Goal: Information Seeking & Learning: Learn about a topic

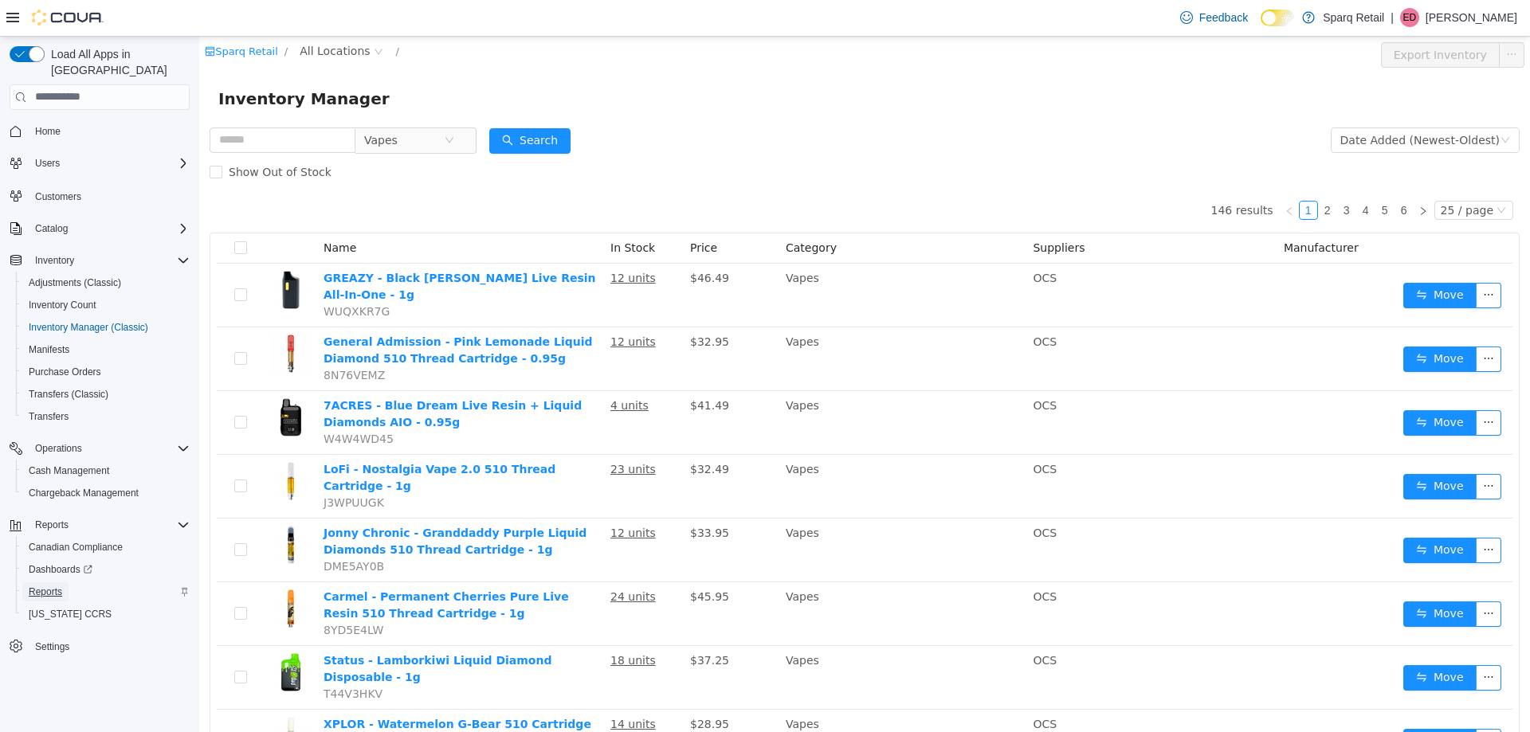
click at [42, 586] on span "Reports" at bounding box center [45, 592] width 33 height 13
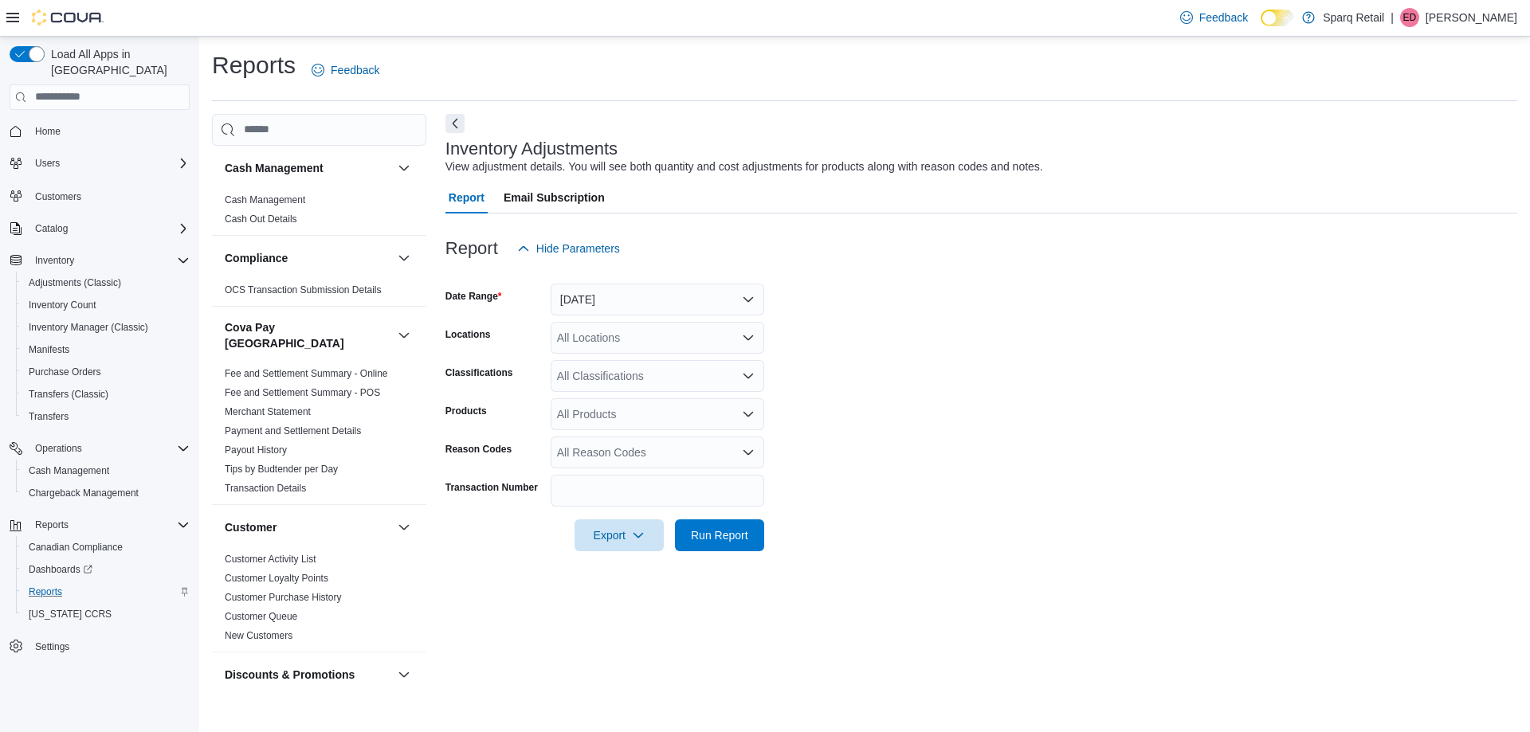
click at [1211, 112] on div "Reports Feedback Cash Management Cash Management Cash Out Details Compliance OC…" at bounding box center [864, 371] width 1305 height 645
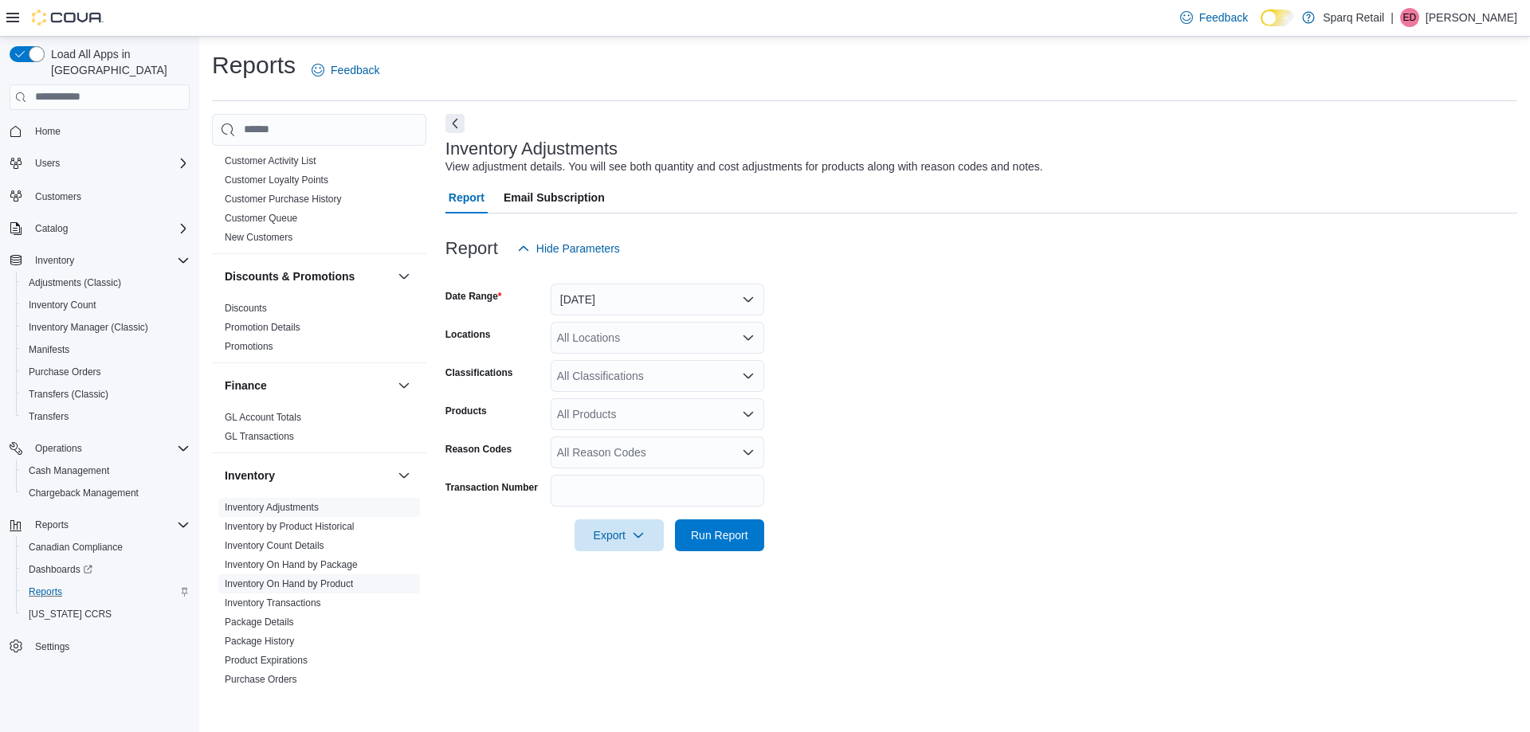
click at [343, 578] on link "Inventory On Hand by Product" at bounding box center [289, 583] width 128 height 11
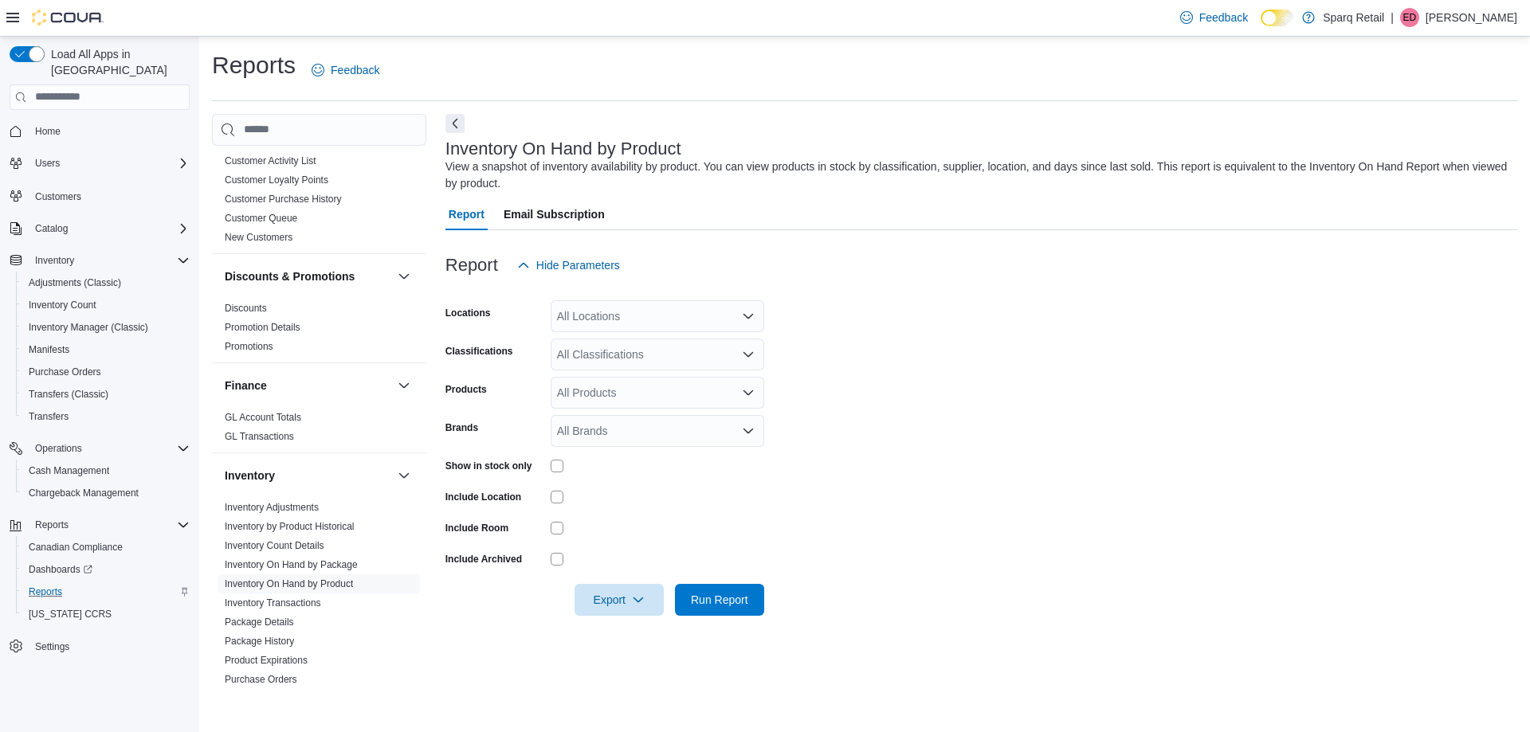
click at [715, 309] on div "All Locations" at bounding box center [658, 316] width 214 height 32
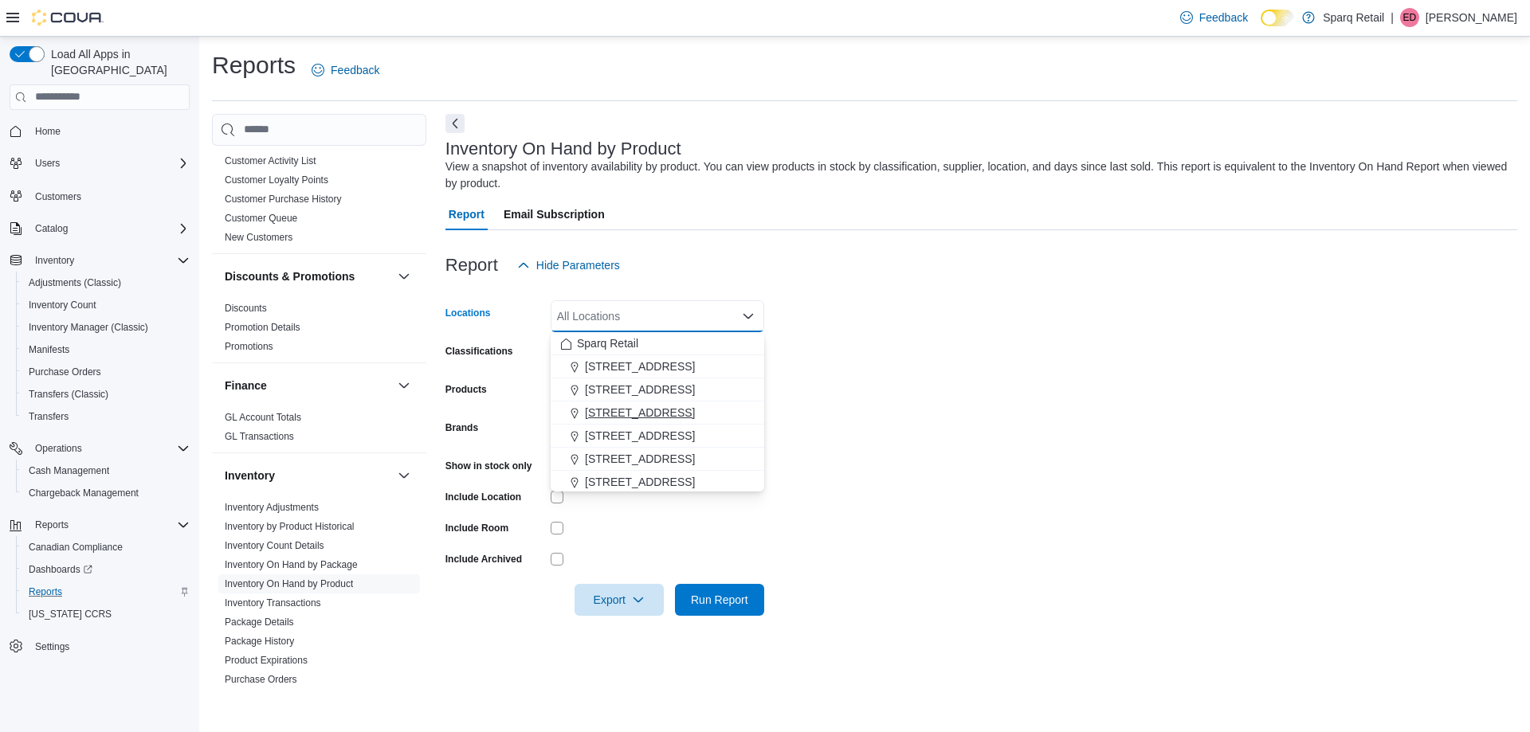
click at [715, 414] on div "[STREET_ADDRESS]" at bounding box center [657, 413] width 194 height 16
click at [676, 429] on span "[STREET_ADDRESS]" at bounding box center [640, 436] width 110 height 16
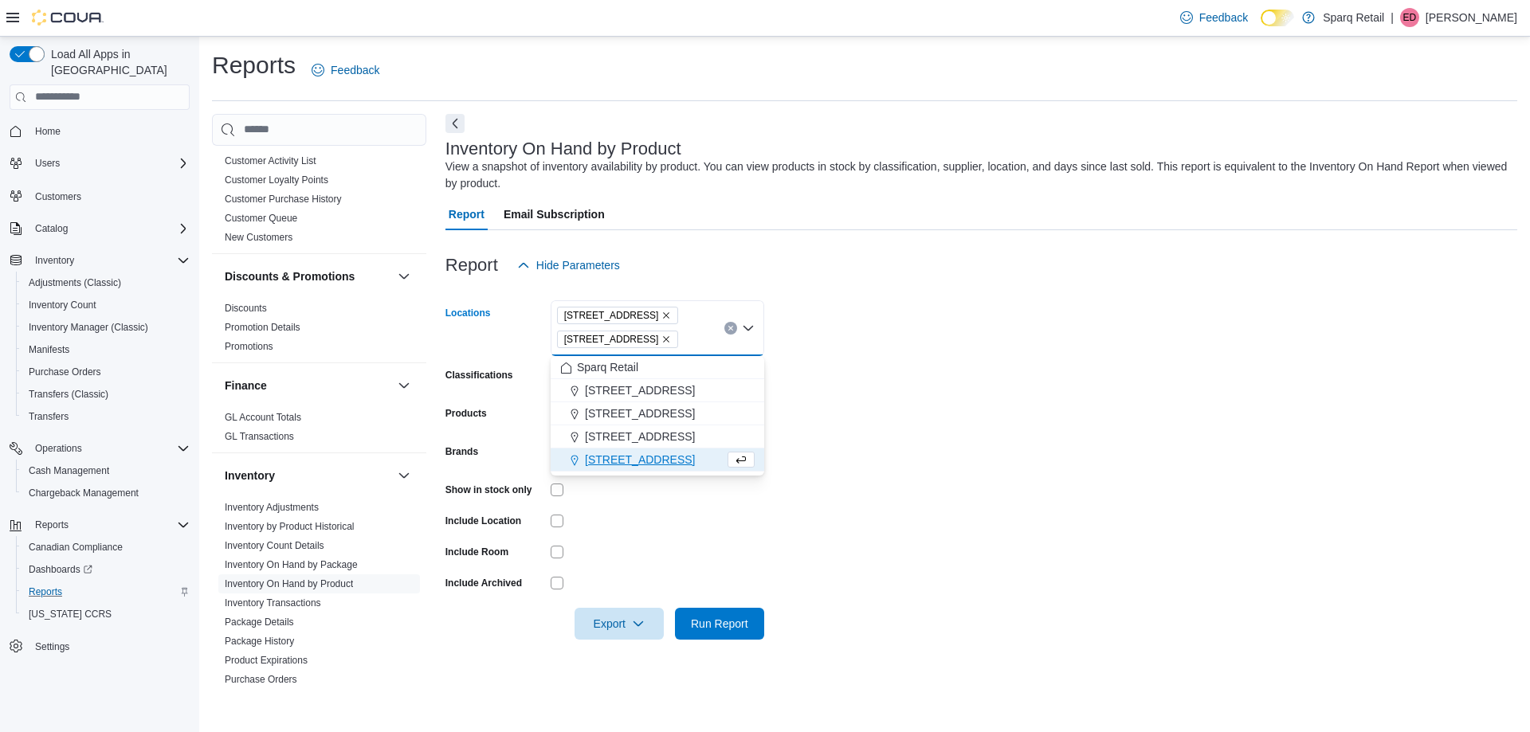
click at [680, 459] on span "[STREET_ADDRESS]" at bounding box center [640, 460] width 110 height 16
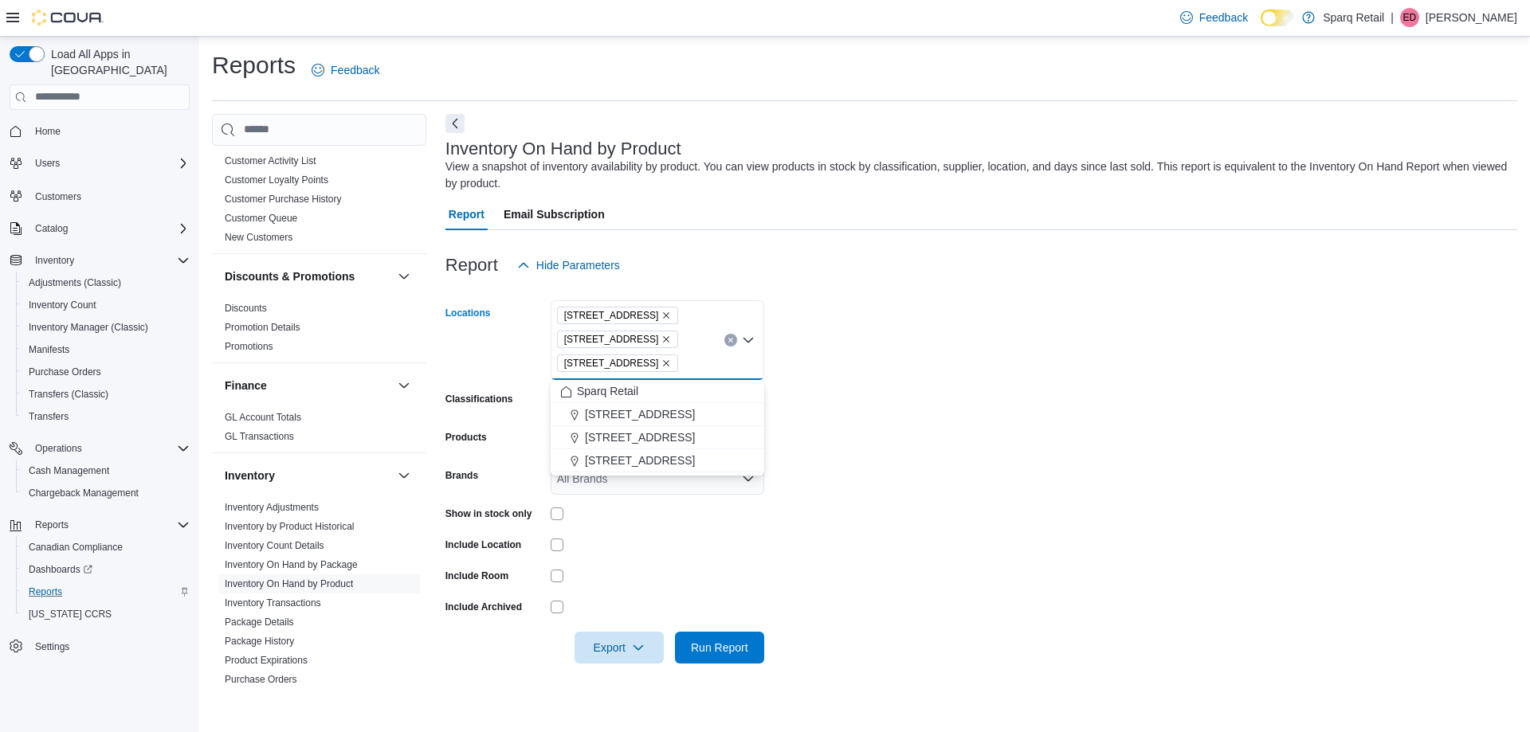
click at [974, 446] on form "Locations 24-809 Chemong Rd. [STREET_ADDRESS] Combo box. Selected. 24-[GEOGRAPH…" at bounding box center [981, 472] width 1072 height 382
click at [747, 400] on icon "Open list of options" at bounding box center [748, 402] width 13 height 13
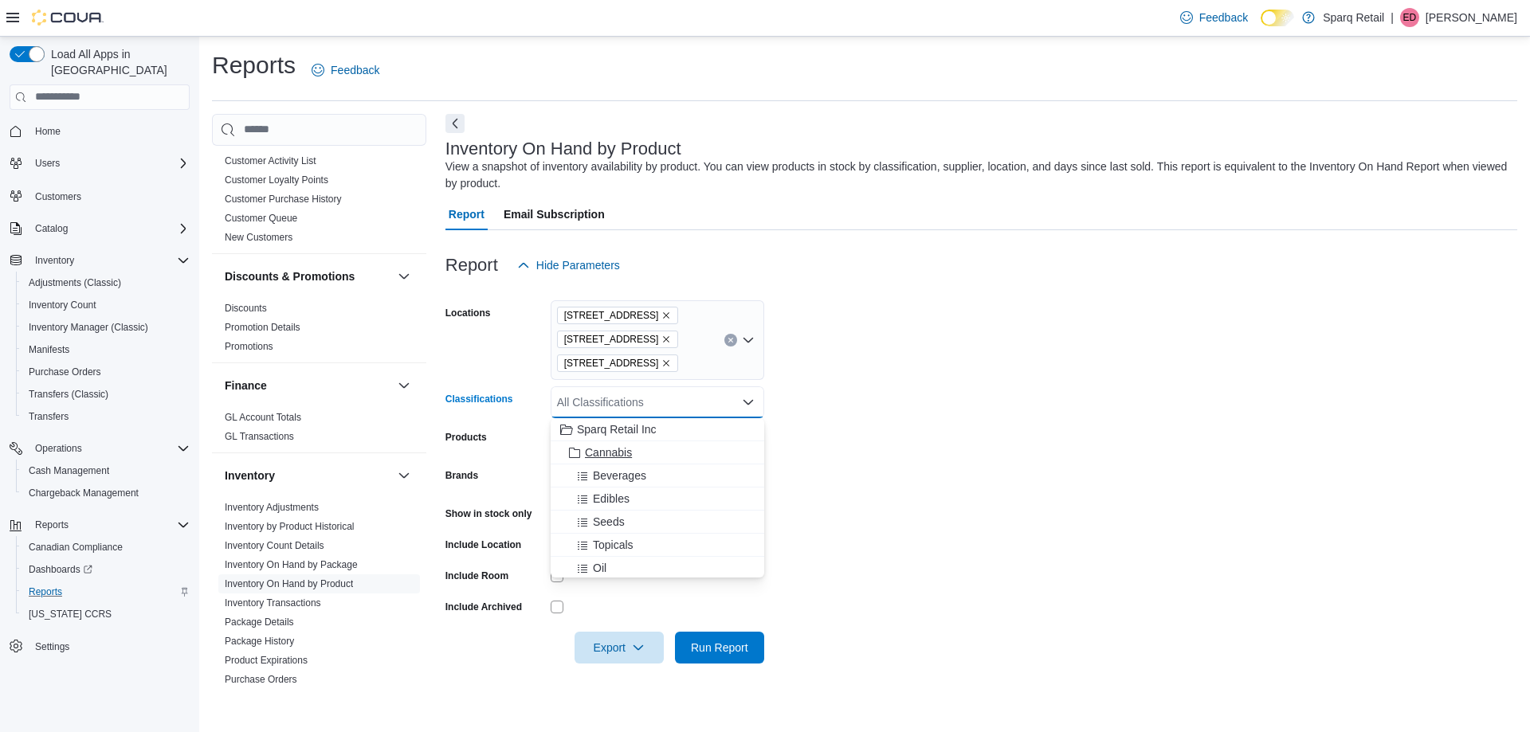
click at [609, 449] on span "Cannabis" at bounding box center [608, 453] width 47 height 16
click at [971, 453] on form "Locations 24-809 Chemong Rd. [STREET_ADDRESS] Classifications Cannabis Combo bo…" at bounding box center [981, 472] width 1072 height 382
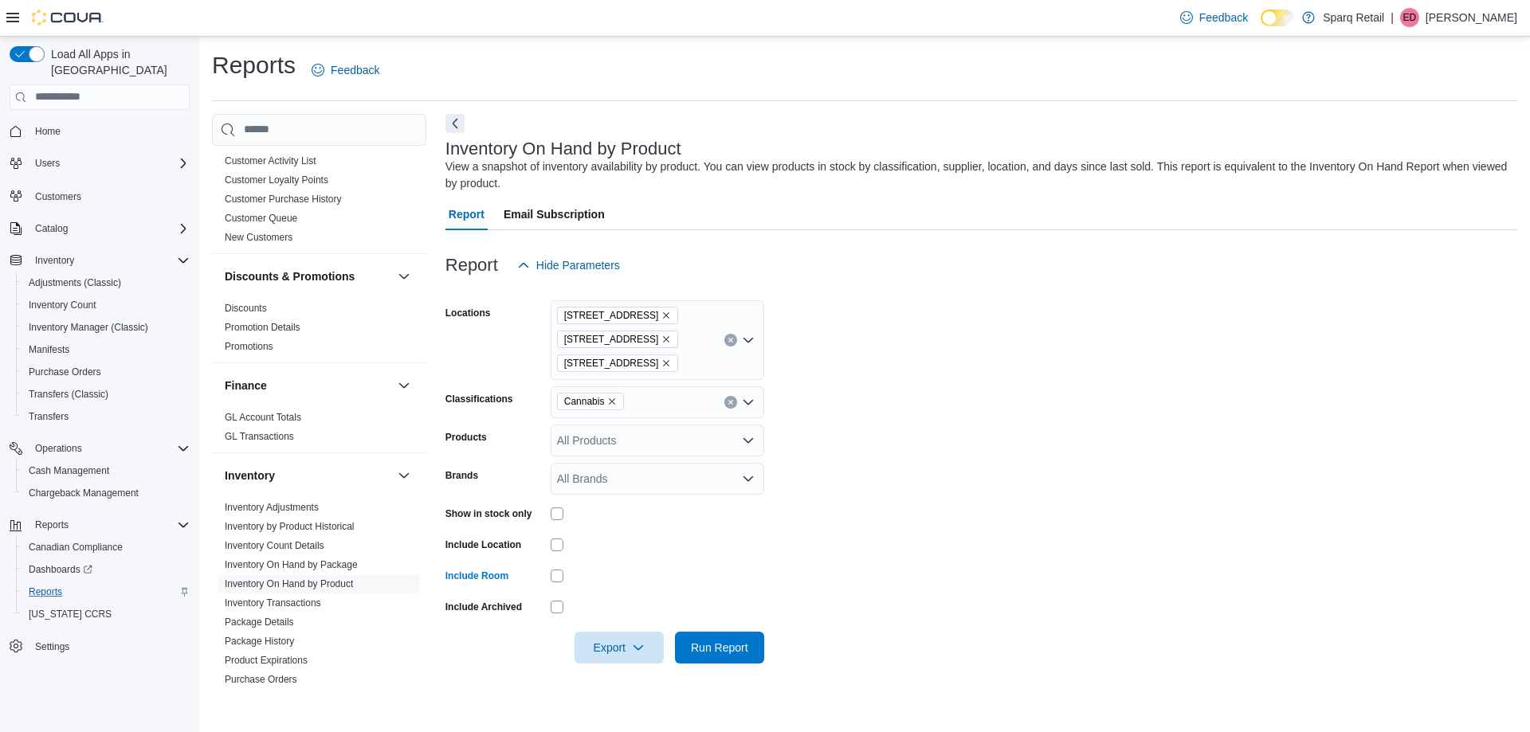
click at [784, 586] on form "Locations 24-809 Chemong Rd. [STREET_ADDRESS] Classifications Cannabis Products…" at bounding box center [981, 472] width 1072 height 382
click at [756, 646] on button "Run Report" at bounding box center [719, 647] width 89 height 32
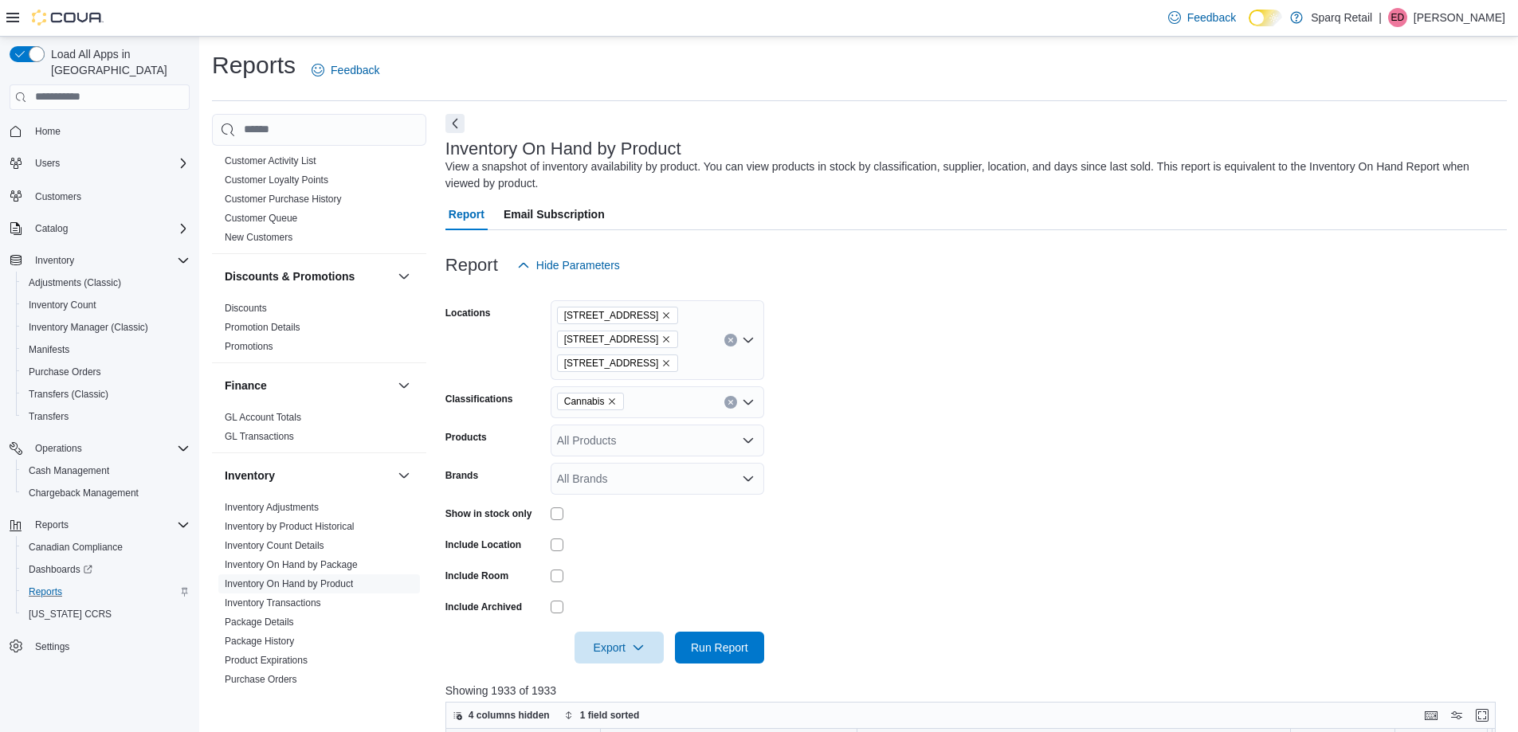
click at [1283, 329] on form "Locations 24-809 Chemong Rd. [STREET_ADDRESS] Classifications Cannabis Products…" at bounding box center [975, 472] width 1061 height 382
